Goal: Find specific page/section: Find specific page/section

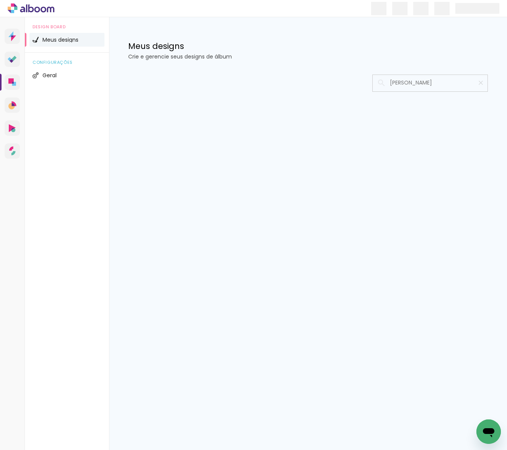
type input "[PERSON_NAME]"
type paper-input "[PERSON_NAME]"
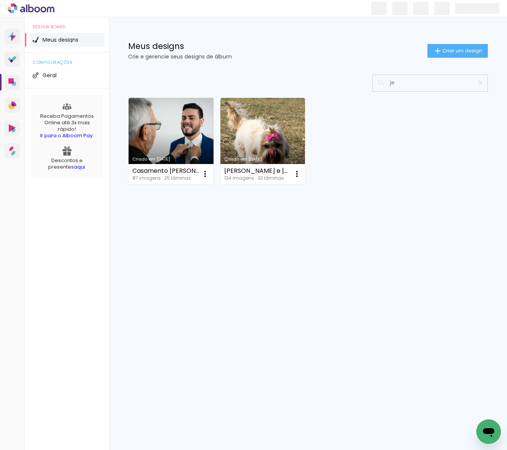
type input "j"
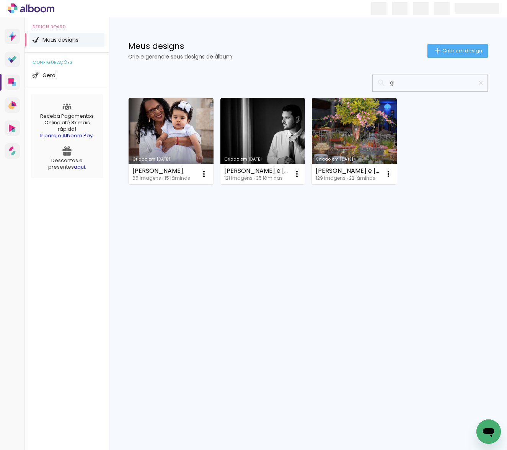
type input "g"
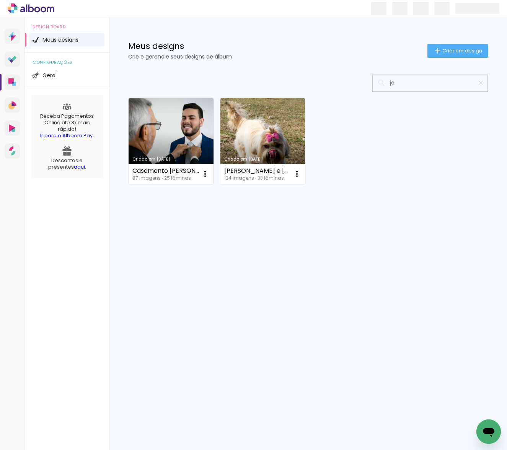
type input "je"
type paper-input "je"
